Goal: Navigation & Orientation: Find specific page/section

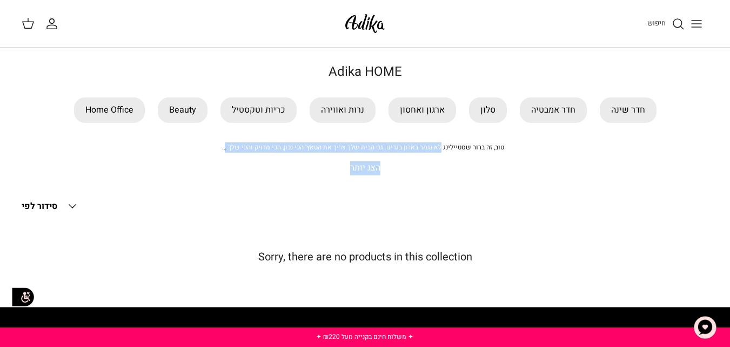
drag, startPoint x: 441, startPoint y: 149, endPoint x: 310, endPoint y: 169, distance: 132.3
click at [310, 169] on div "Adika HOME חדר שינה חדר אמבטיה סלון ארגון ואחסון נרות ואווירה כריות וטקסטיל Bea…" at bounding box center [365, 119] width 730 height 110
click at [310, 169] on p "הצג יותר" at bounding box center [365, 168] width 687 height 14
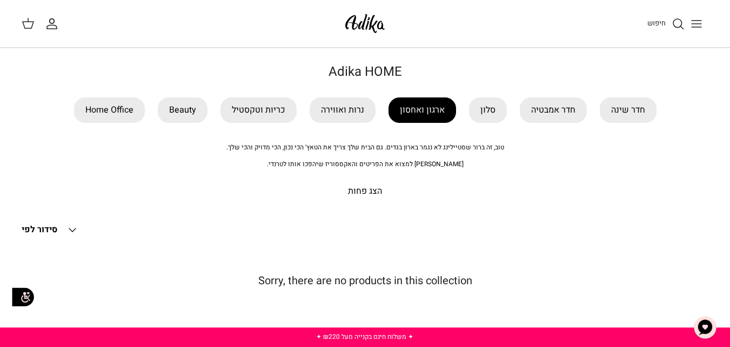
click at [417, 112] on link "ארגון ואחסון" at bounding box center [423, 109] width 68 height 25
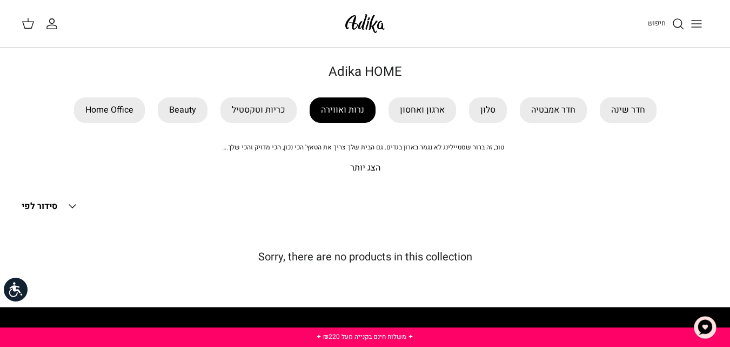
click at [349, 115] on link "נרות ואווירה" at bounding box center [343, 109] width 66 height 25
